Goal: Transaction & Acquisition: Purchase product/service

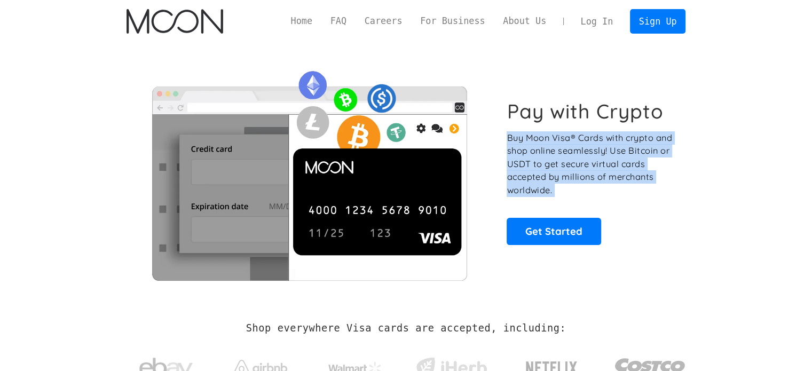
drag, startPoint x: 0, startPoint y: 0, endPoint x: 610, endPoint y: 142, distance: 626.2
click at [610, 142] on p "Buy Moon Visa® Cards with crypto and shop online seamlessly! Use Bitcoin or USD…" at bounding box center [590, 164] width 167 height 66
click at [521, 148] on p "Buy Moon Visa® Cards with crypto and shop online seamlessly! Use Bitcoin or USD…" at bounding box center [590, 164] width 167 height 66
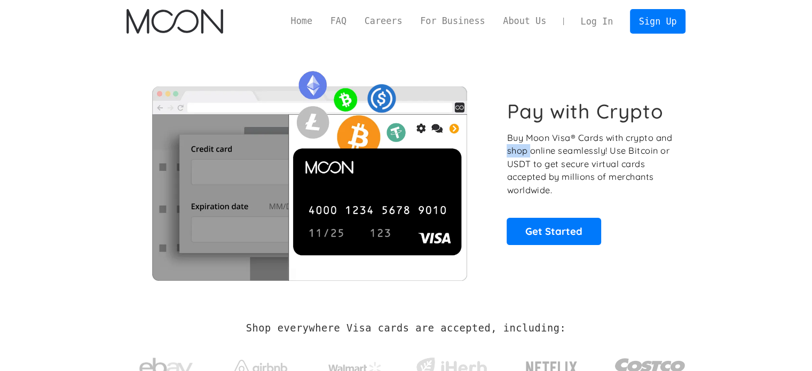
click at [521, 148] on p "Buy Moon Visa® Cards with crypto and shop online seamlessly! Use Bitcoin or USD…" at bounding box center [590, 164] width 167 height 66
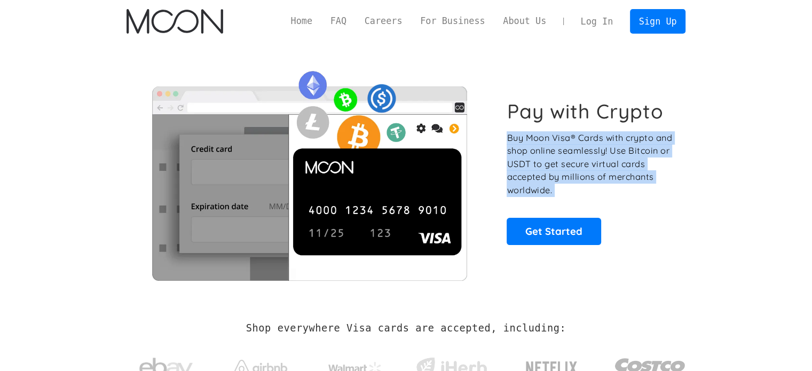
click at [521, 148] on p "Buy Moon Visa® Cards with crypto and shop online seamlessly! Use Bitcoin or USD…" at bounding box center [590, 164] width 167 height 66
click at [558, 145] on p "Buy Moon Visa® Cards with crypto and shop online seamlessly! Use Bitcoin or USD…" at bounding box center [590, 164] width 167 height 66
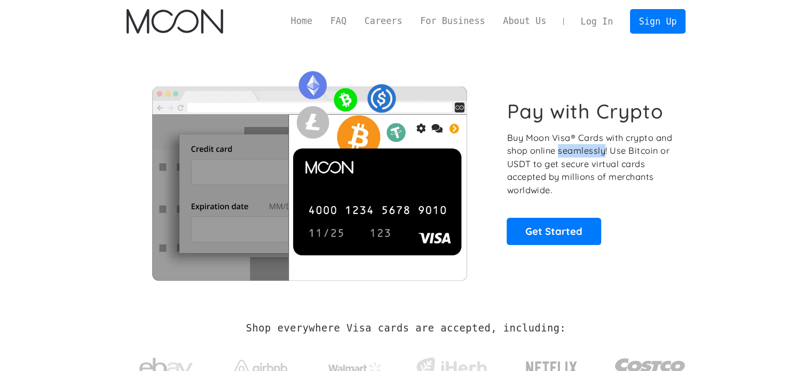
click at [558, 145] on p "Buy Moon Visa® Cards with crypto and shop online seamlessly! Use Bitcoin or USD…" at bounding box center [590, 164] width 167 height 66
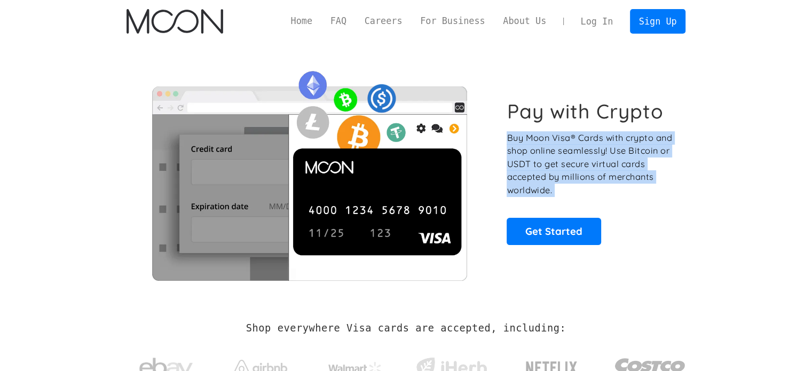
click at [558, 145] on p "Buy Moon Visa® Cards with crypto and shop online seamlessly! Use Bitcoin or USD…" at bounding box center [590, 164] width 167 height 66
click at [532, 144] on p "Buy Moon Visa® Cards with crypto and shop online seamlessly! Use Bitcoin or USD…" at bounding box center [590, 164] width 167 height 66
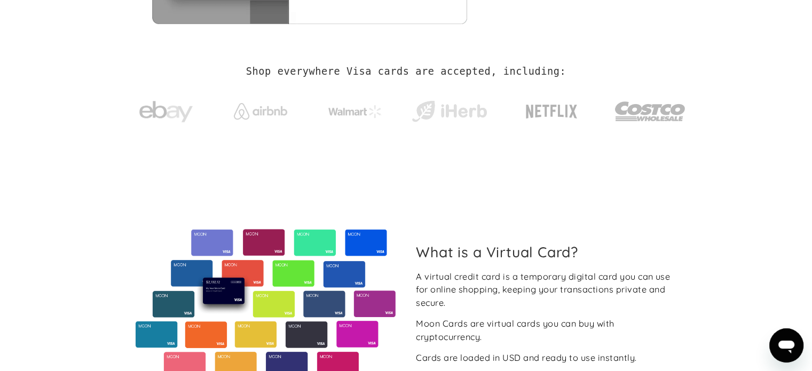
scroll to position [267, 0]
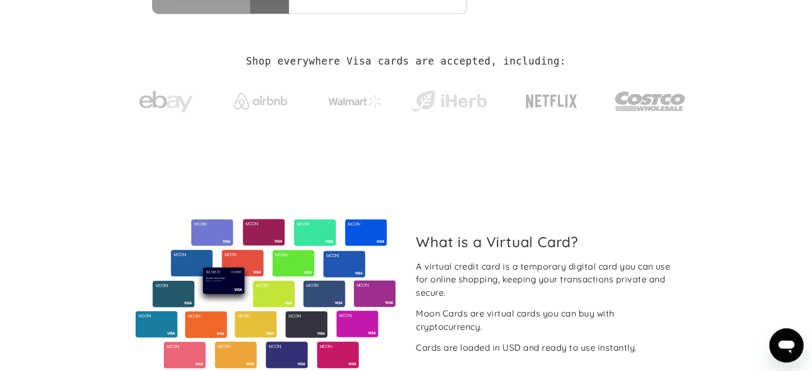
click at [263, 64] on h2 "Shop everywhere Visa cards are accepted, including:" at bounding box center [406, 62] width 320 height 12
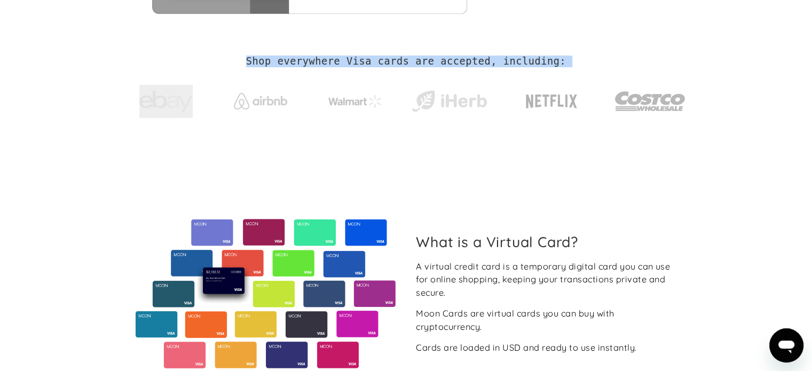
click at [263, 64] on h2 "Shop everywhere Visa cards are accepted, including:" at bounding box center [406, 62] width 320 height 12
click at [195, 57] on div "Shop everywhere Visa cards are accepted, including:" at bounding box center [407, 92] width 560 height 72
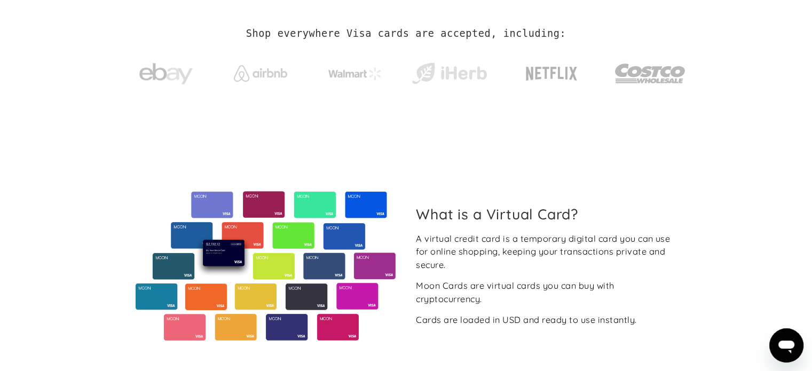
scroll to position [0, 0]
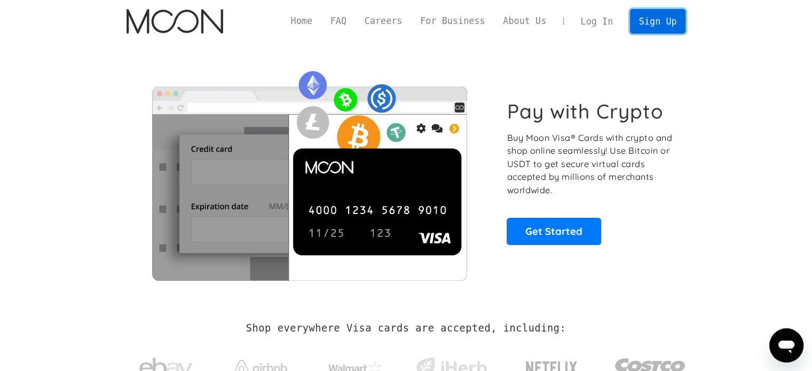
click at [641, 23] on link "Sign Up" at bounding box center [658, 21] width 56 height 24
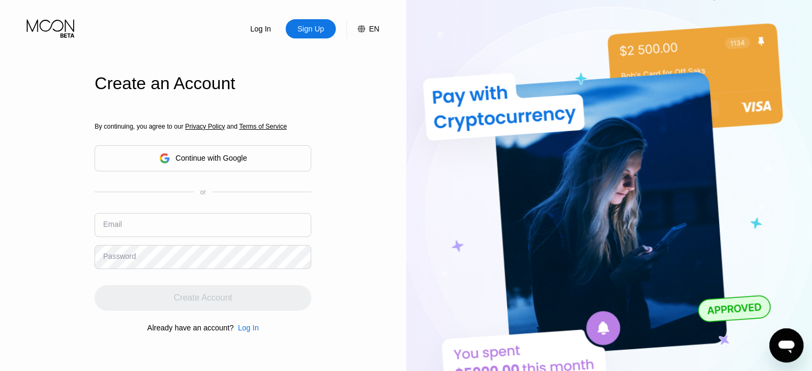
click at [151, 156] on div "Continue with Google" at bounding box center [203, 158] width 217 height 26
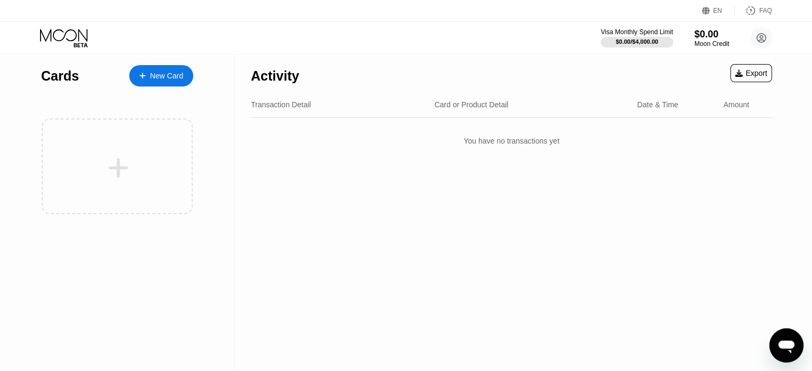
click at [156, 72] on div "New Card" at bounding box center [166, 76] width 33 height 9
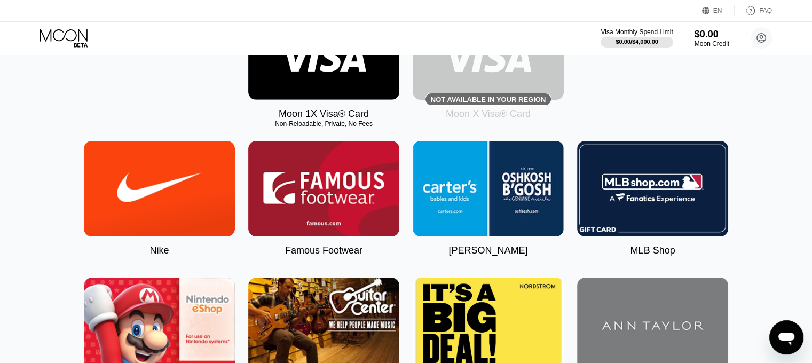
scroll to position [107, 0]
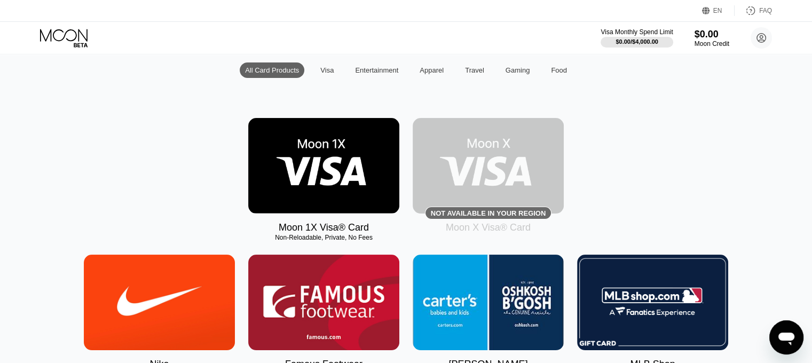
click at [340, 153] on img at bounding box center [323, 166] width 151 height 96
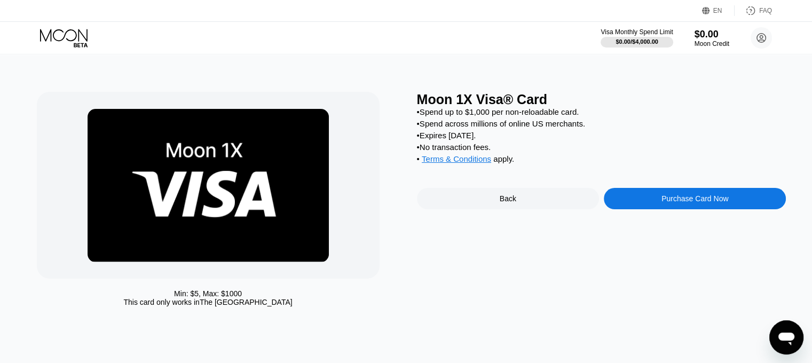
click at [433, 140] on div "• Expires [DATE]." at bounding box center [602, 135] width 370 height 9
click at [433, 140] on div "• Expires in 2 months." at bounding box center [602, 135] width 370 height 9
click at [425, 152] on div "• No transaction fees." at bounding box center [602, 147] width 370 height 9
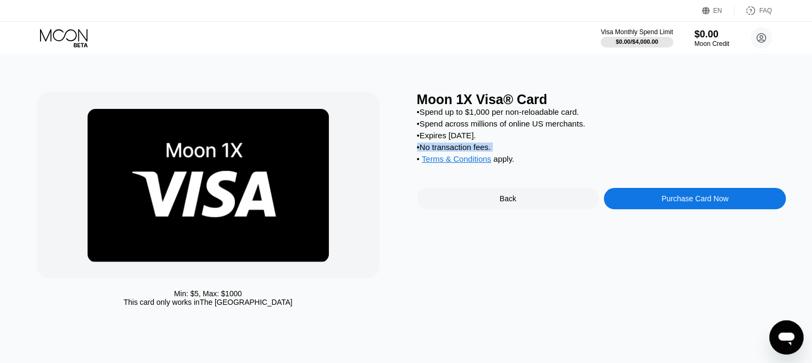
click at [425, 152] on div "• No transaction fees." at bounding box center [602, 147] width 370 height 9
click at [415, 155] on div "Min: $ 5 , Max: $ 1000 This card only works in The United States Moon 1X Visa® …" at bounding box center [406, 202] width 739 height 220
click at [435, 116] on div "• Spend up to $1,000 per non-reloadable card." at bounding box center [602, 111] width 370 height 9
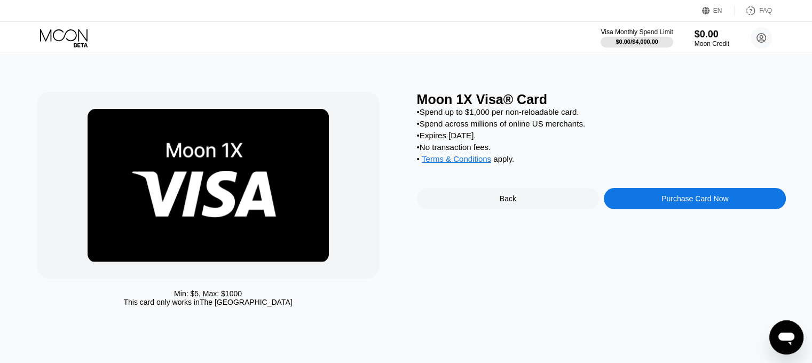
click at [427, 128] on div "• Spend across millions of online US merchants." at bounding box center [602, 123] width 370 height 9
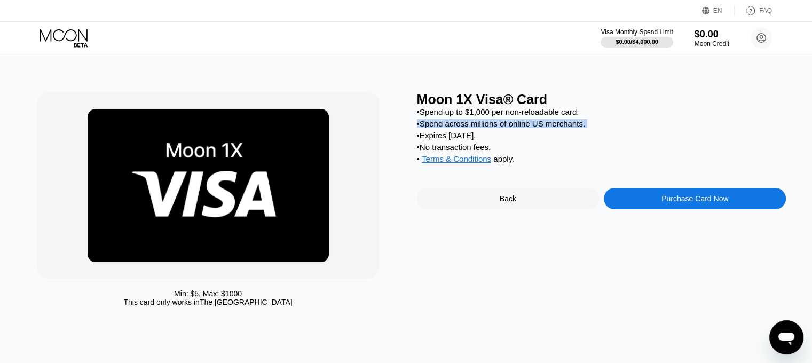
click at [427, 128] on div "• Spend across millions of online US merchants." at bounding box center [602, 123] width 370 height 9
click at [425, 140] on div "• Expires in 2 months." at bounding box center [602, 135] width 370 height 9
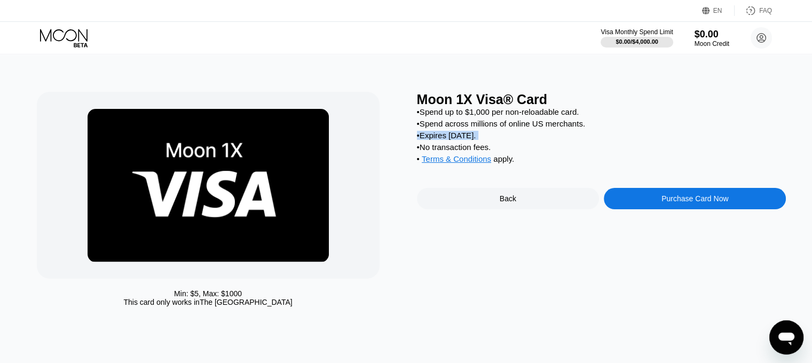
click at [425, 140] on div "• Expires in 2 months." at bounding box center [602, 135] width 370 height 9
click at [382, 151] on div "Min: $ 5 , Max: $ 1000 This card only works in The United States" at bounding box center [222, 202] width 370 height 220
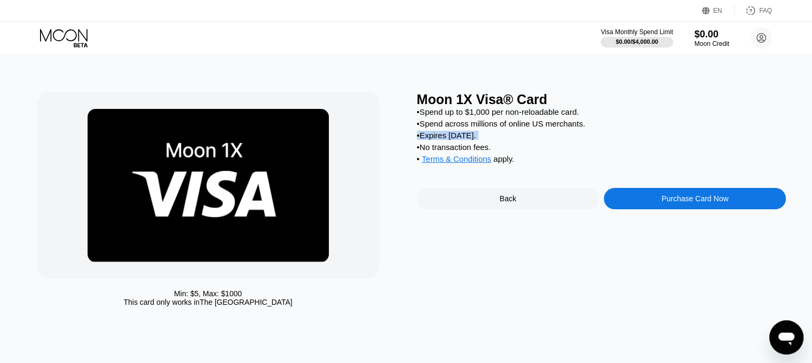
click at [644, 207] on div "Purchase Card Now" at bounding box center [695, 198] width 182 height 21
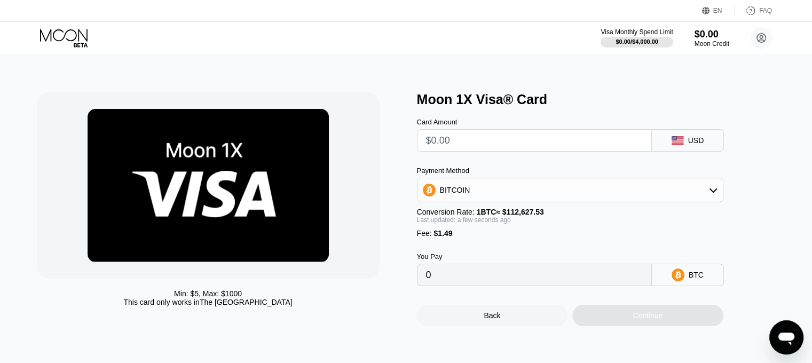
click at [515, 143] on input "text" at bounding box center [534, 140] width 217 height 21
click at [664, 189] on div "BITCOIN" at bounding box center [570, 189] width 305 height 21
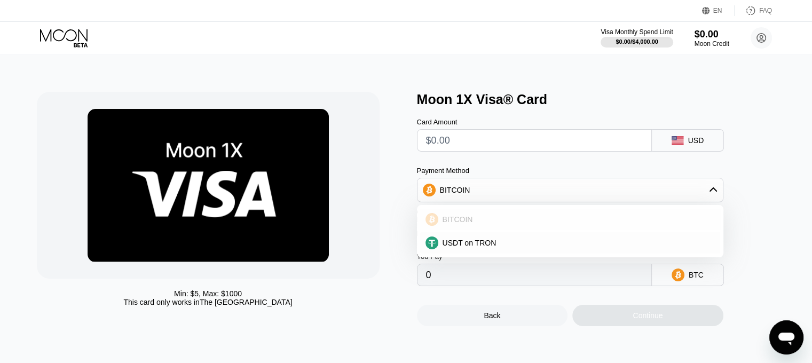
click at [517, 219] on div "BITCOIN" at bounding box center [576, 219] width 277 height 9
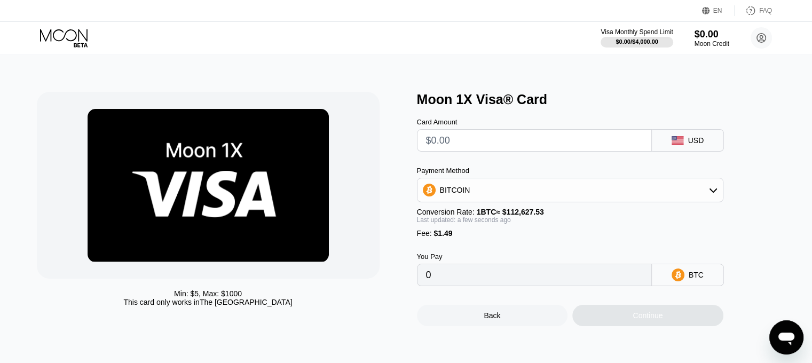
click at [450, 145] on input "text" at bounding box center [534, 140] width 217 height 21
type input "$1"
type input "0.00002211"
type input "$10"
type input "0.00010202"
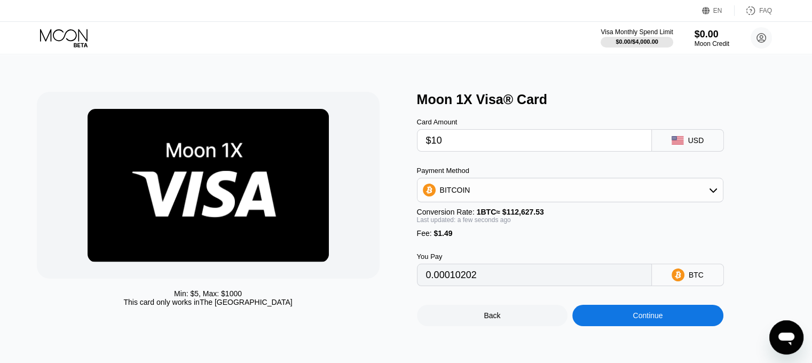
type input "$10"
click at [461, 166] on div "Card Amount $10 USD Payment Method BITCOIN Conversion Rate: 1 BTC ≈ $112,627.53…" at bounding box center [588, 196] width 342 height 179
drag, startPoint x: 205, startPoint y: 146, endPoint x: 363, endPoint y: 170, distance: 159.4
click at [323, 169] on img at bounding box center [208, 185] width 241 height 153
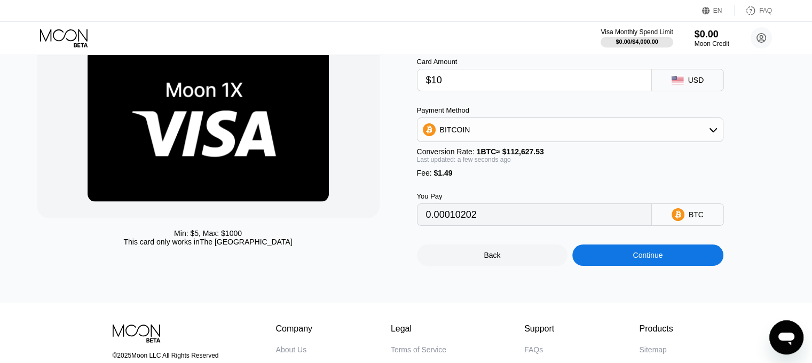
scroll to position [107, 0]
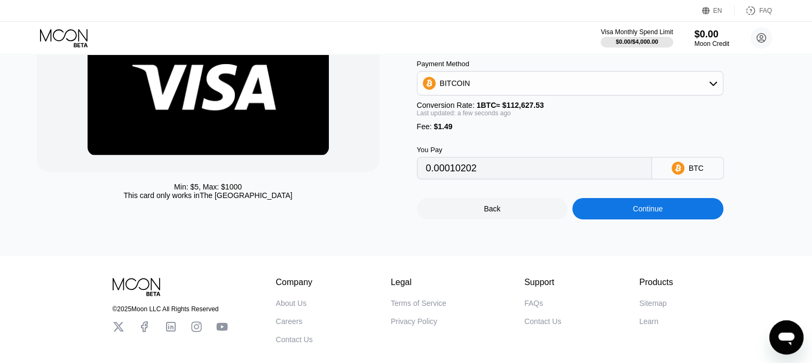
click at [612, 214] on div "Continue" at bounding box center [648, 208] width 151 height 21
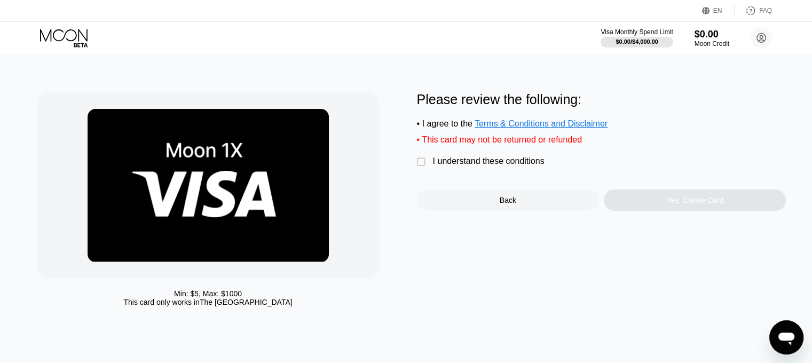
click at [427, 168] on div "" at bounding box center [422, 162] width 11 height 11
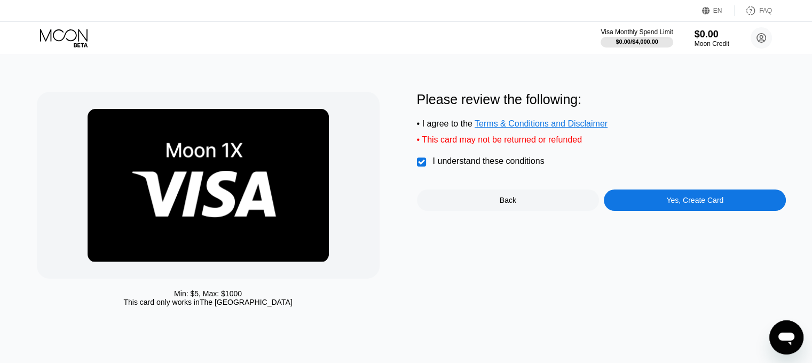
click at [652, 202] on div "Yes, Create Card" at bounding box center [695, 200] width 182 height 21
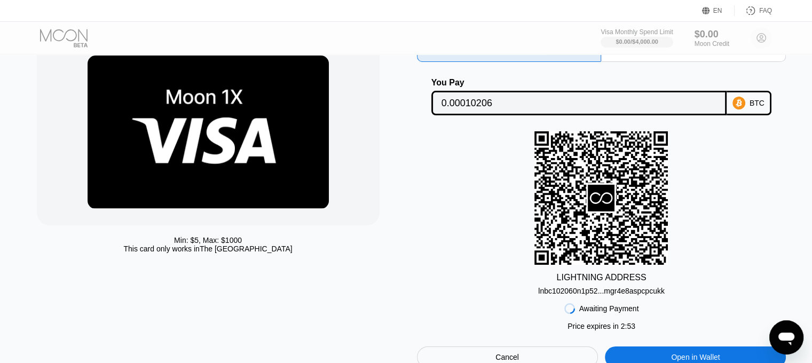
scroll to position [160, 0]
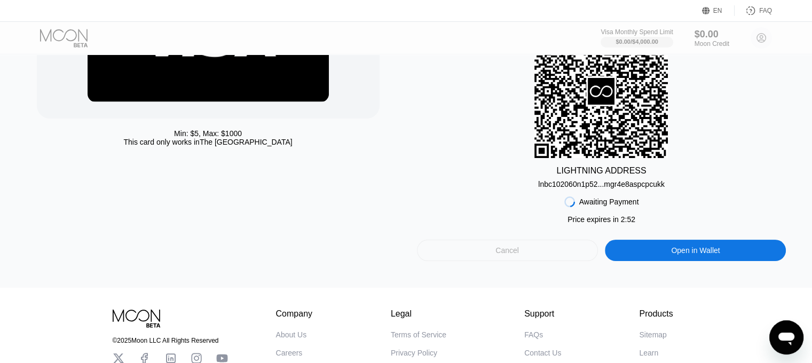
click at [499, 255] on div "Cancel" at bounding box center [507, 251] width 23 height 10
